Goal: Task Accomplishment & Management: Use online tool/utility

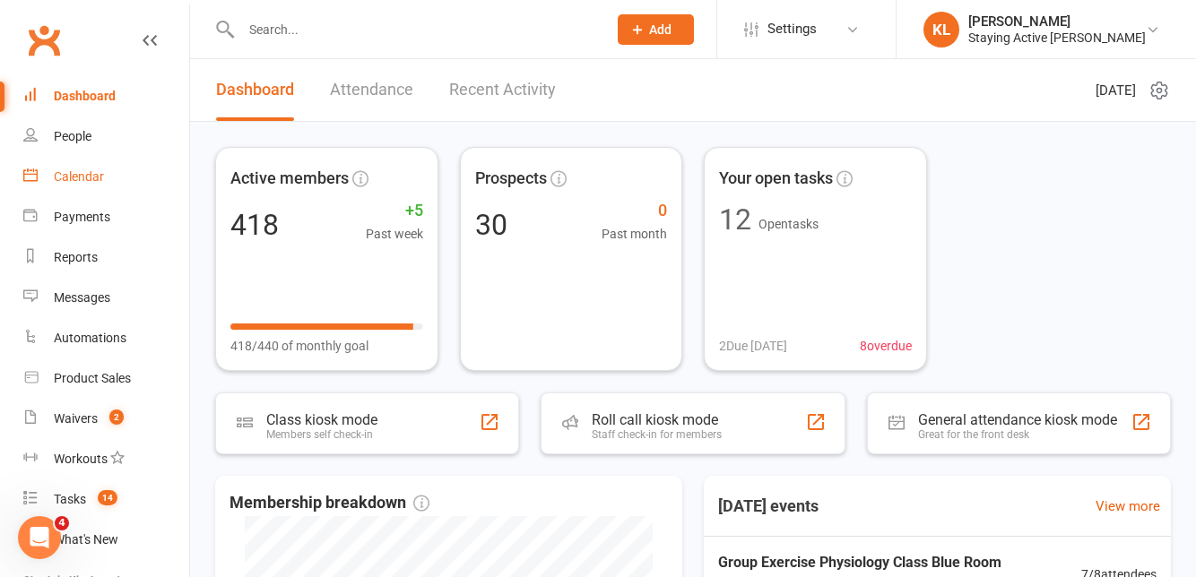
click at [100, 166] on link "Calendar" at bounding box center [106, 177] width 166 height 40
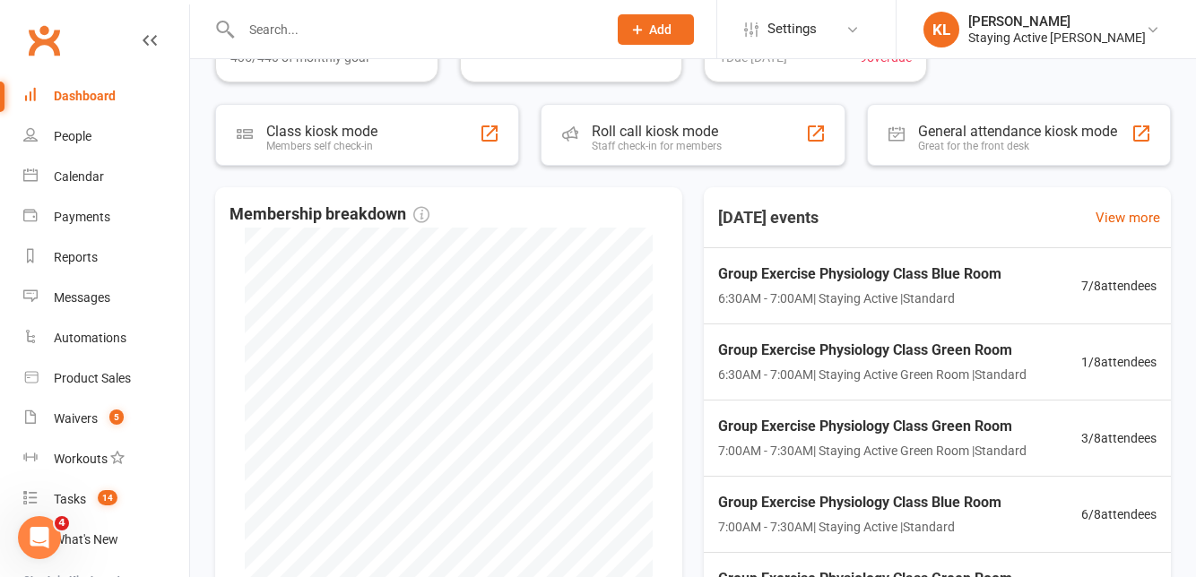
scroll to position [300, 0]
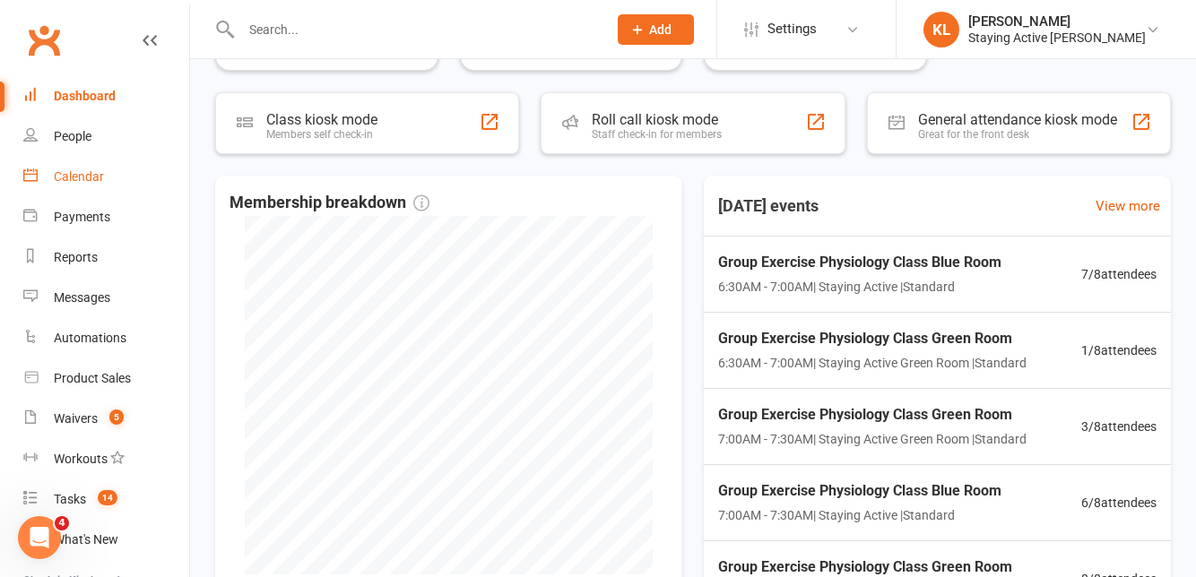
click at [98, 188] on link "Calendar" at bounding box center [106, 177] width 166 height 40
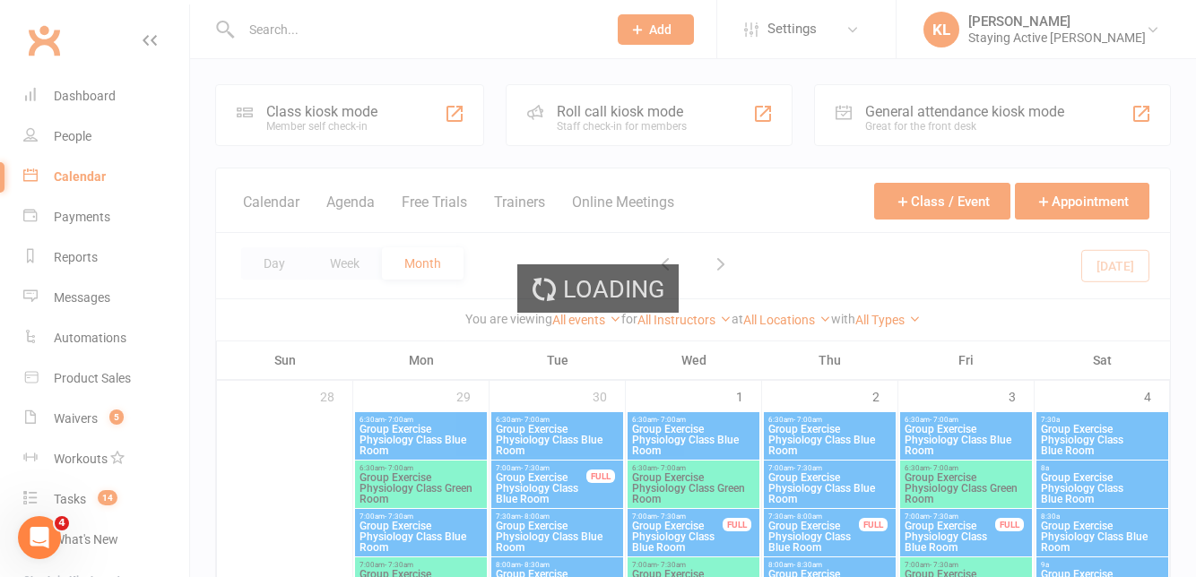
click at [661, 111] on div "Loading" at bounding box center [598, 288] width 1196 height 577
click at [680, 115] on div "Loading" at bounding box center [598, 288] width 1196 height 577
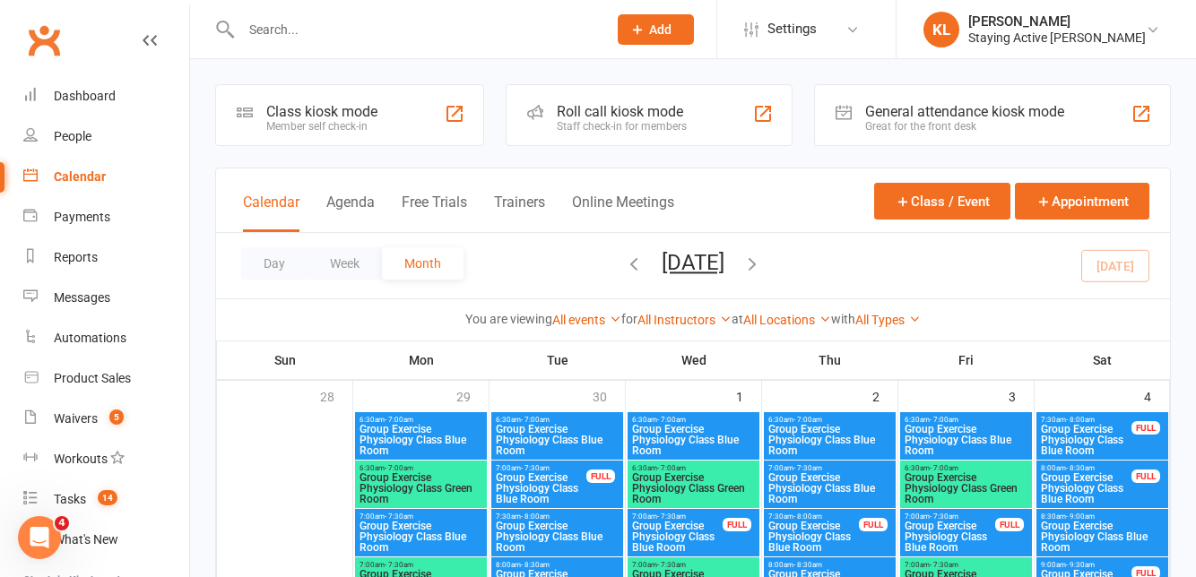
click at [632, 106] on div "Roll call kiosk mode" at bounding box center [622, 111] width 130 height 17
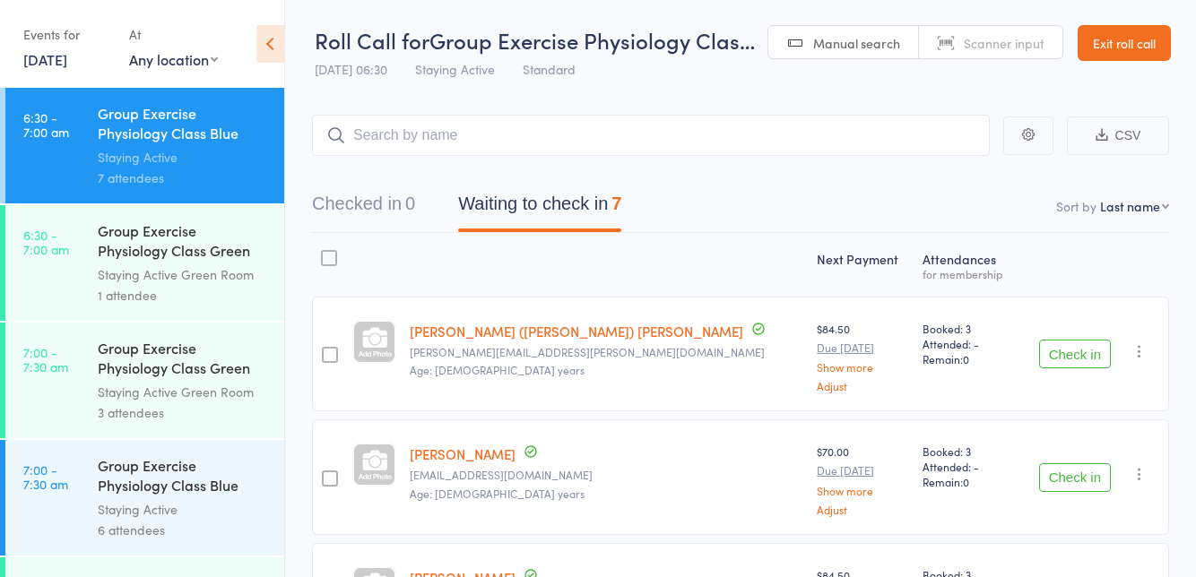
click at [1075, 348] on button "Check in" at bounding box center [1075, 354] width 72 height 29
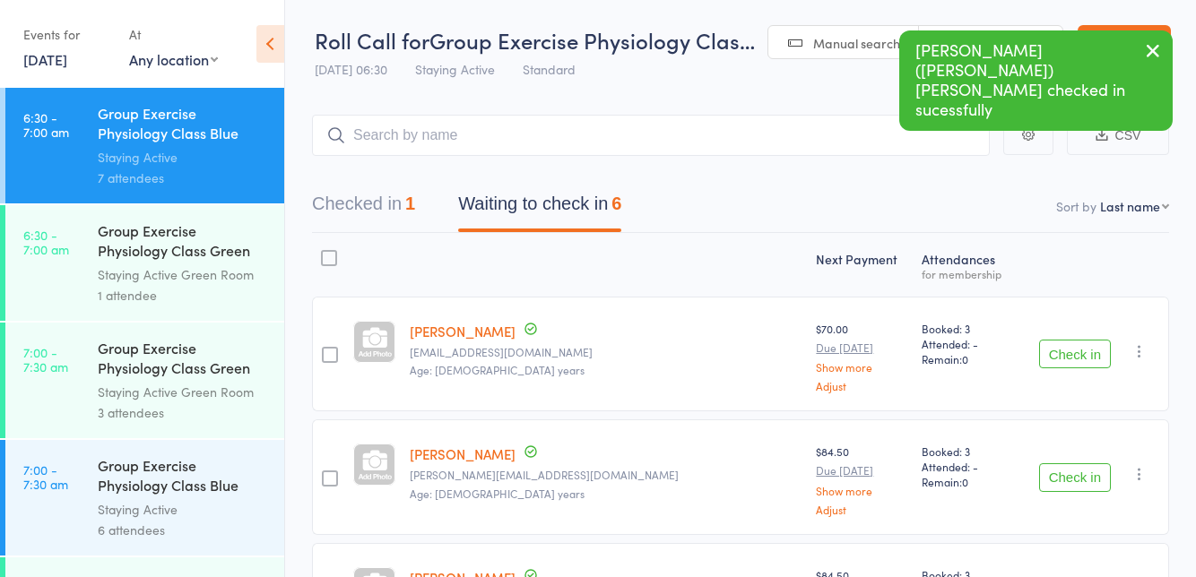
click at [1069, 353] on button "Check in" at bounding box center [1075, 354] width 72 height 29
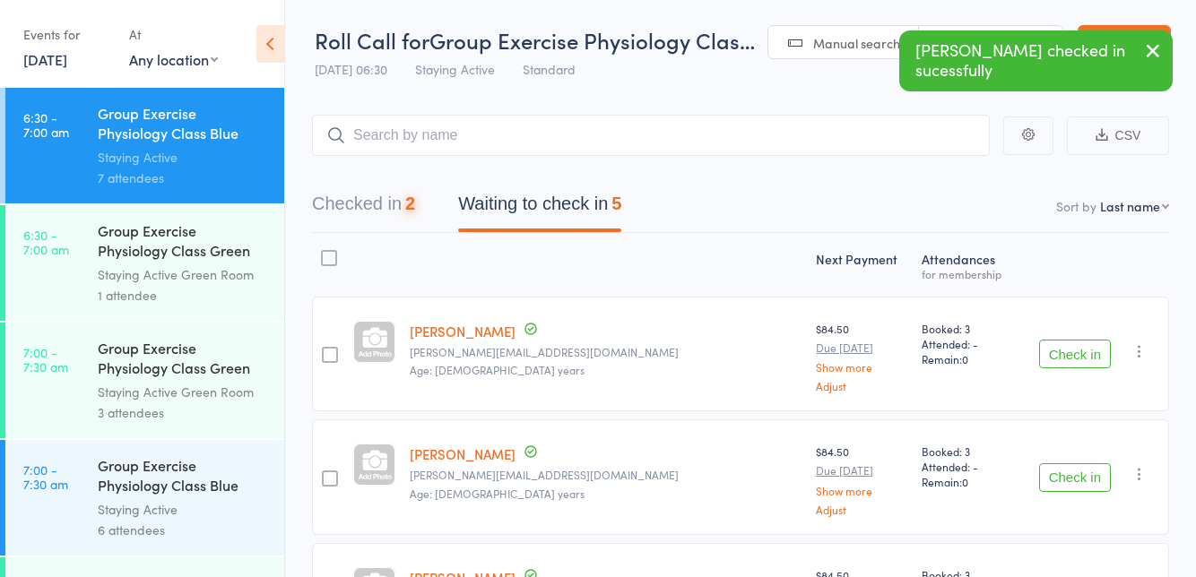
click at [1063, 348] on button "Check in" at bounding box center [1075, 354] width 72 height 29
click at [1063, 350] on button "Check in" at bounding box center [1075, 354] width 72 height 29
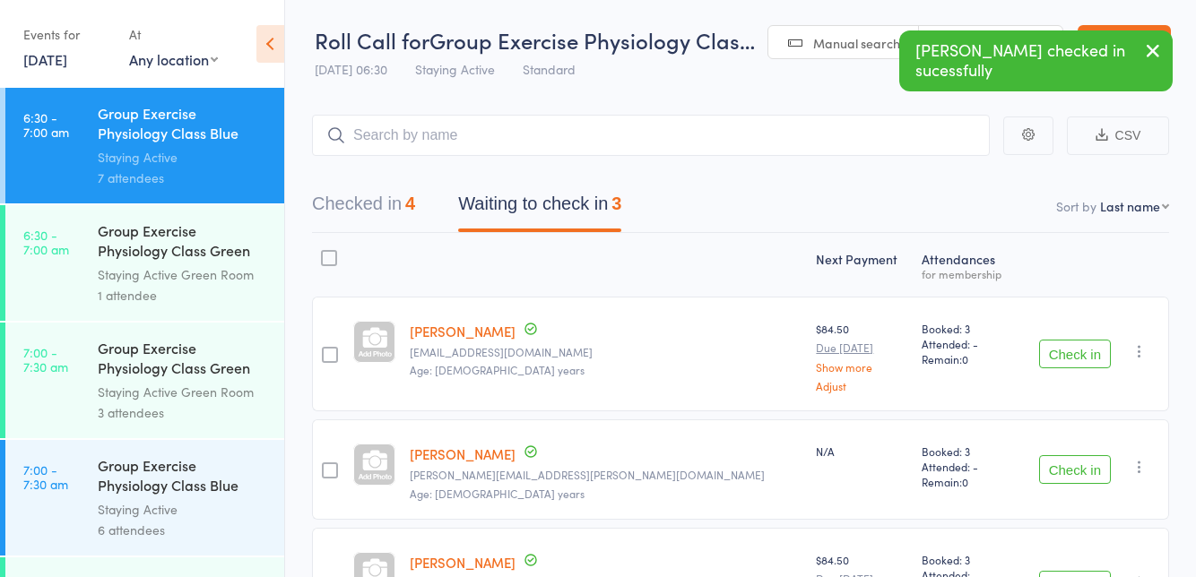
click at [1068, 351] on button "Check in" at bounding box center [1075, 354] width 72 height 29
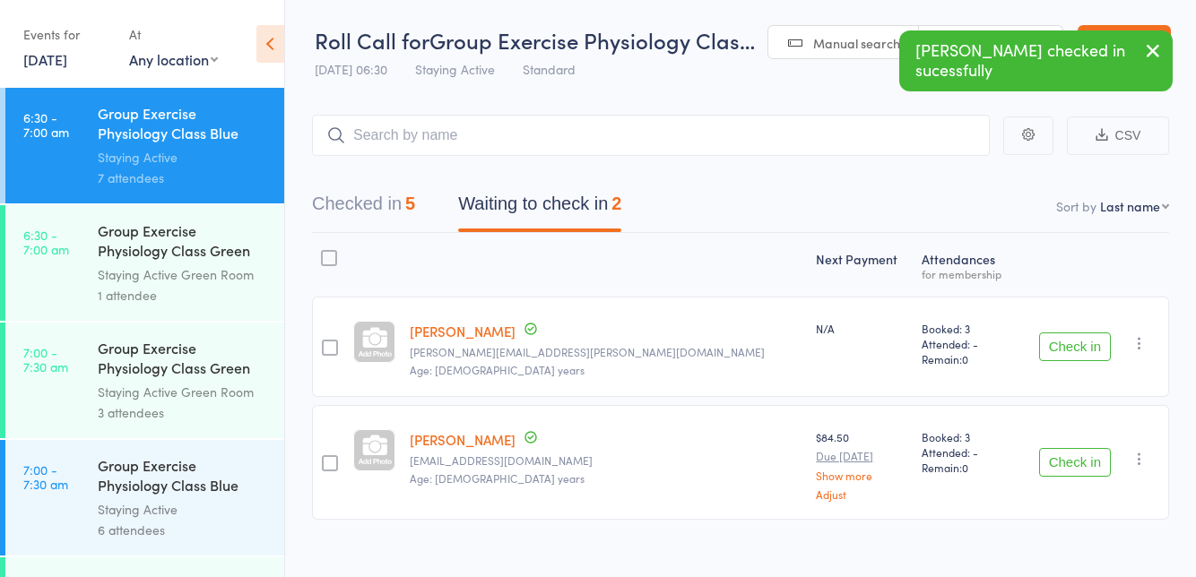
click at [1076, 343] on button "Check in" at bounding box center [1075, 347] width 72 height 29
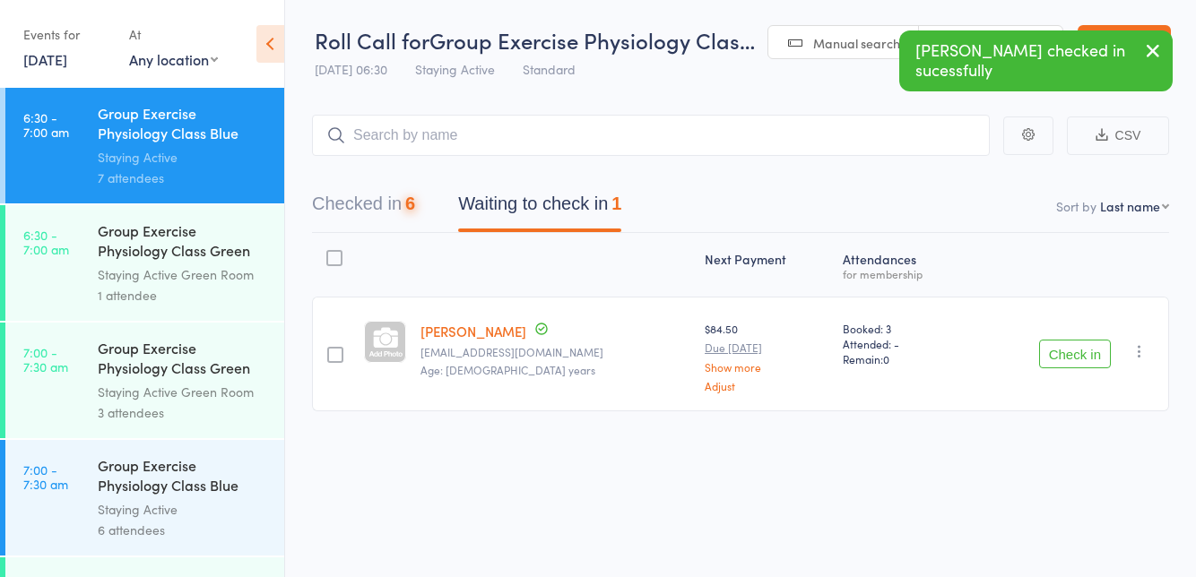
click at [1071, 349] on button "Check in" at bounding box center [1075, 354] width 72 height 29
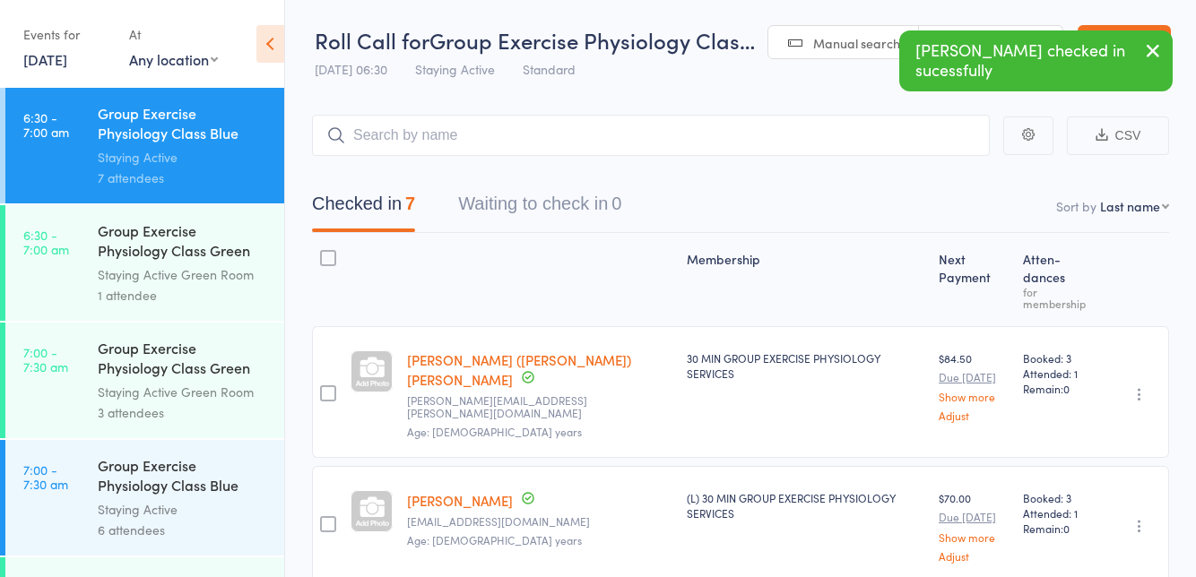
click at [167, 259] on div "Group Exercise Physiology Class Green Room" at bounding box center [183, 243] width 171 height 44
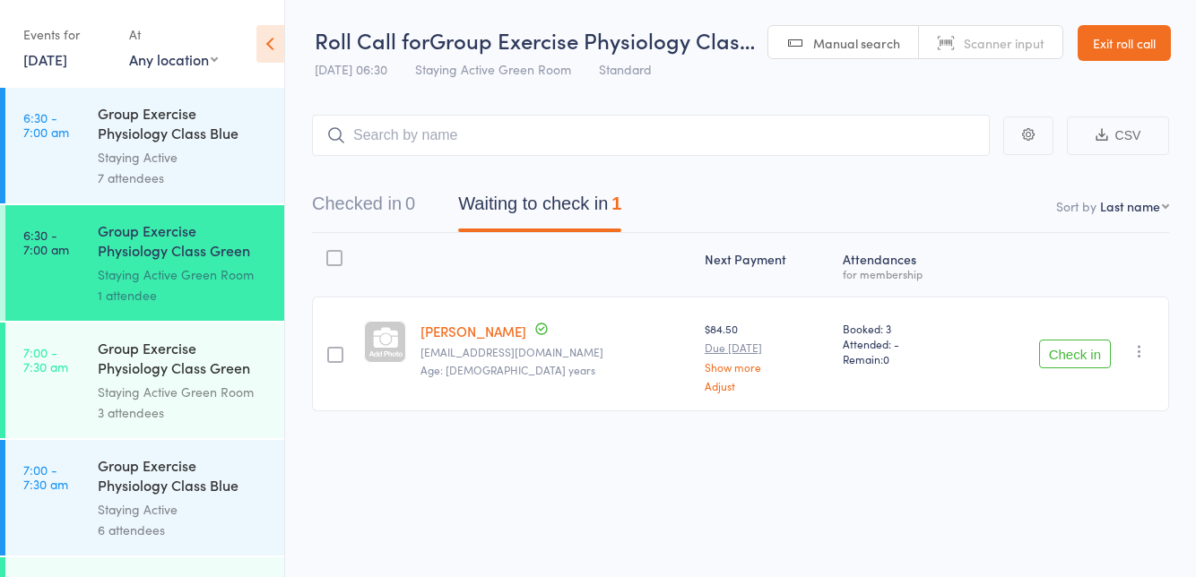
click at [1080, 349] on button "Check in" at bounding box center [1075, 354] width 72 height 29
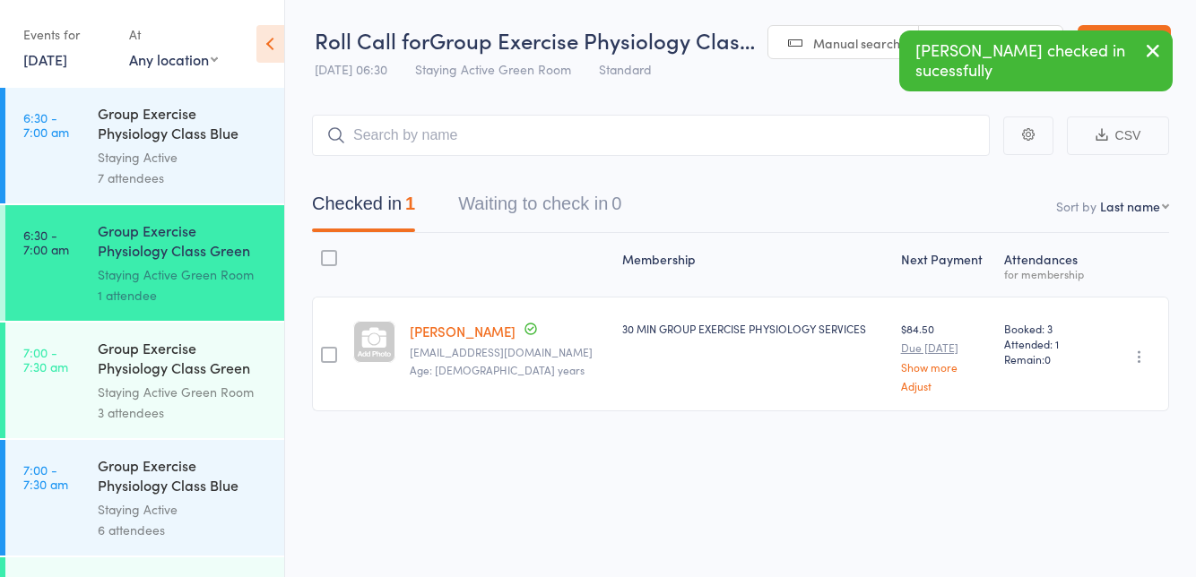
click at [176, 495] on div "Group Exercise Physiology Class Blue Room" at bounding box center [183, 477] width 171 height 44
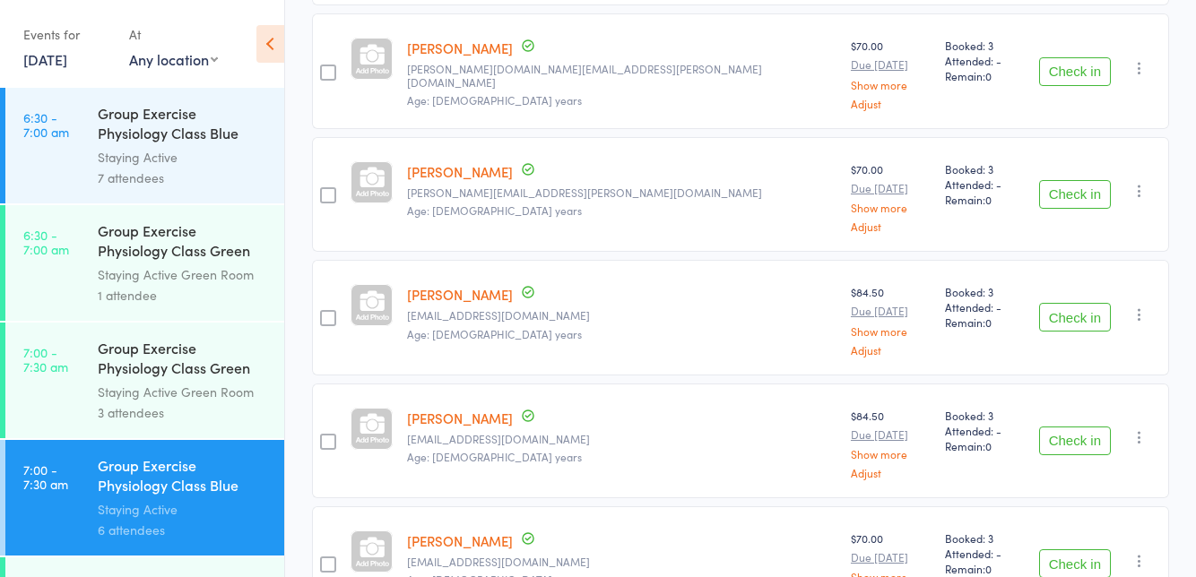
scroll to position [447, 0]
